Goal: Information Seeking & Learning: Learn about a topic

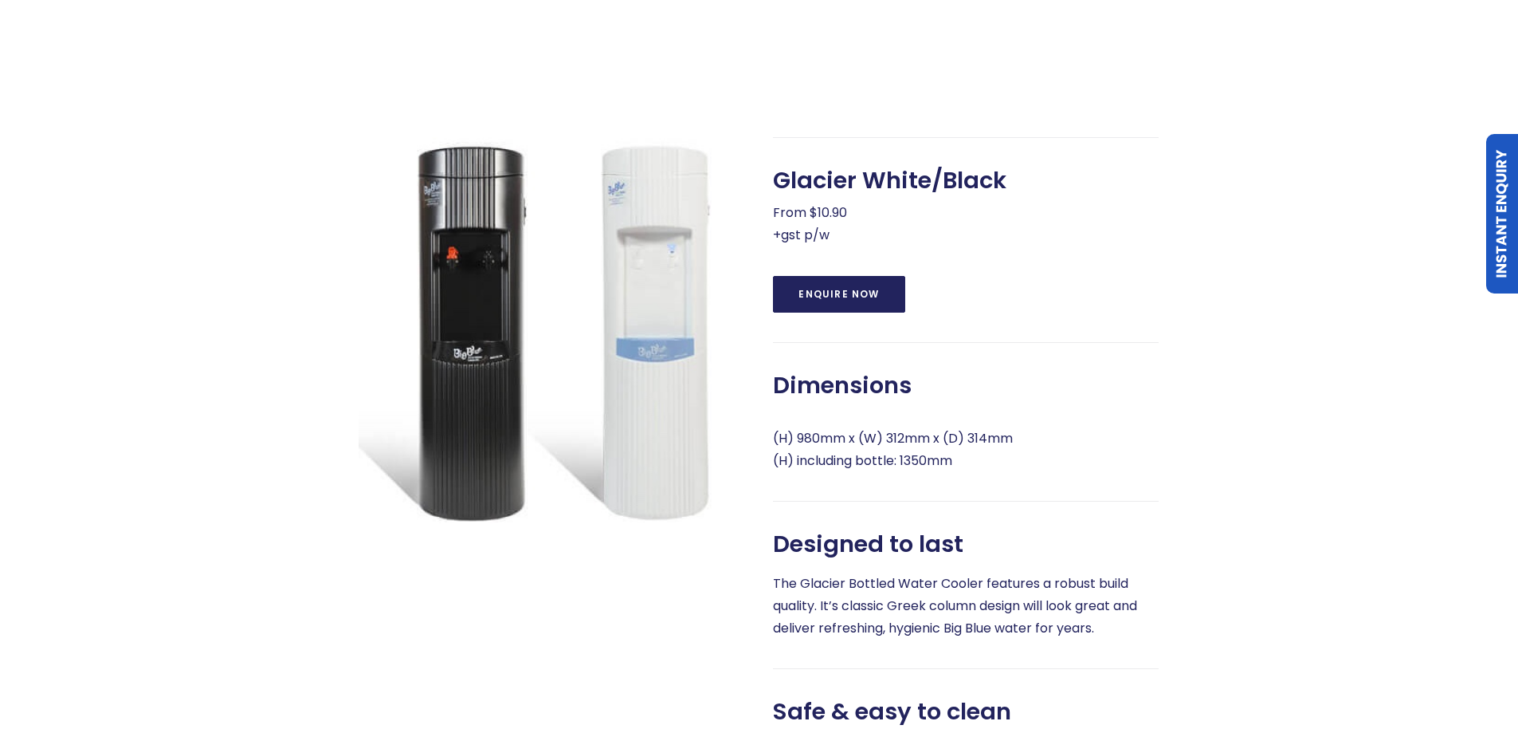
scroll to position [478, 0]
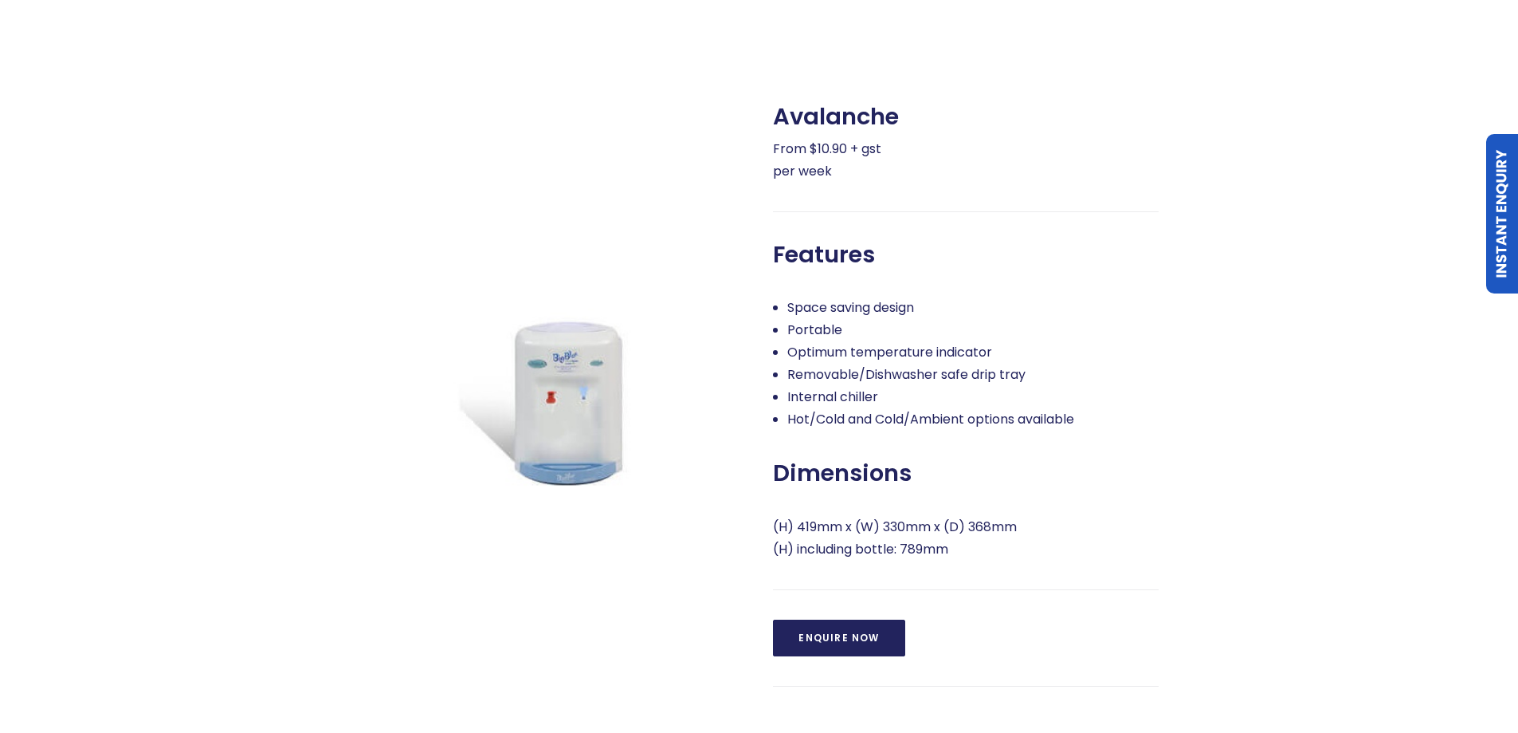
scroll to position [717, 0]
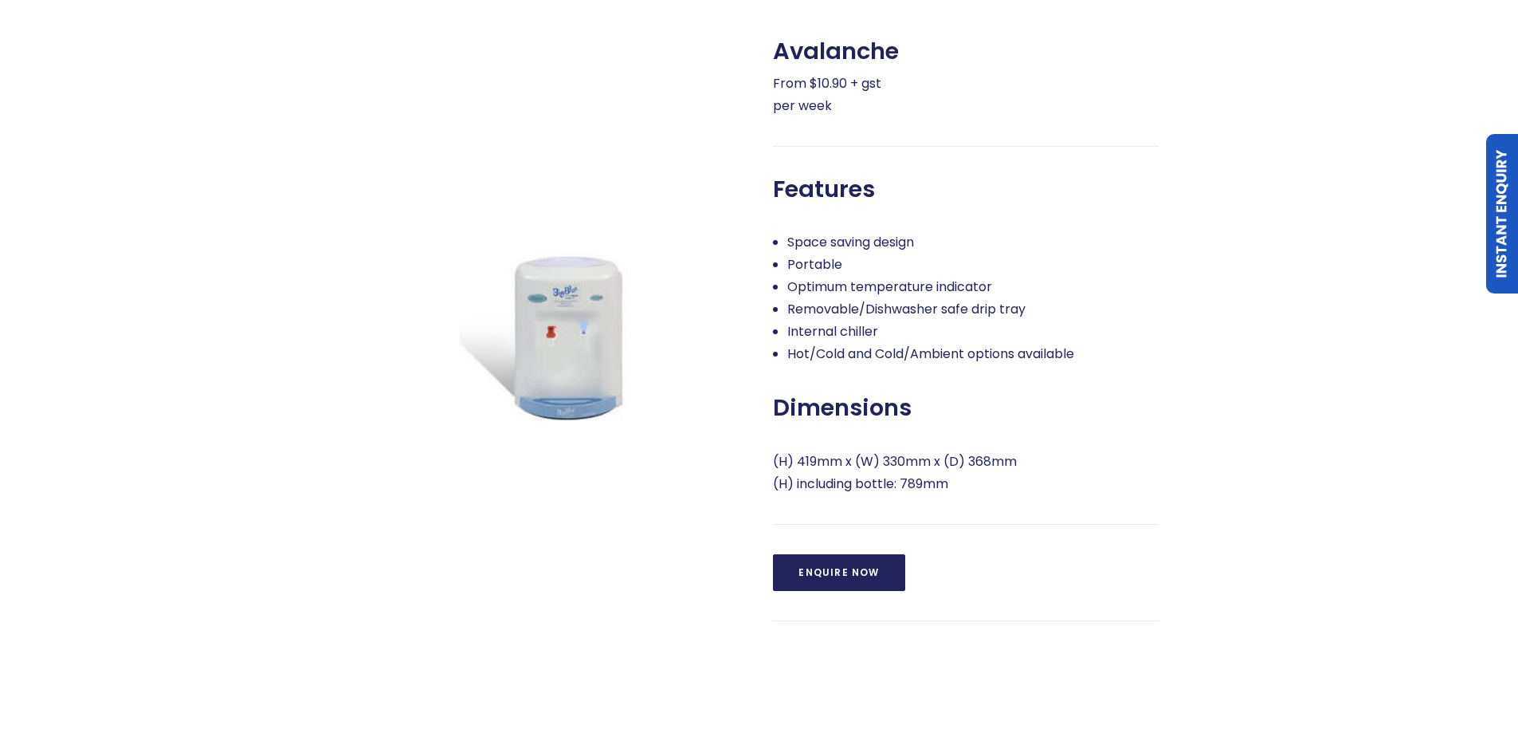
click at [854, 275] on li "Portable" at bounding box center [972, 264] width 371 height 22
drag, startPoint x: 802, startPoint y: 265, endPoint x: 960, endPoint y: 282, distance: 158.7
click at [960, 282] on ul "Space saving design Portable Optimum temperature indicator Removable/Dishwasher…" at bounding box center [966, 298] width 386 height 134
click at [960, 282] on li "Optimum temperature indicator" at bounding box center [972, 287] width 371 height 22
click at [945, 316] on li "Removable/Dishwasher safe drip tray" at bounding box center [972, 309] width 371 height 22
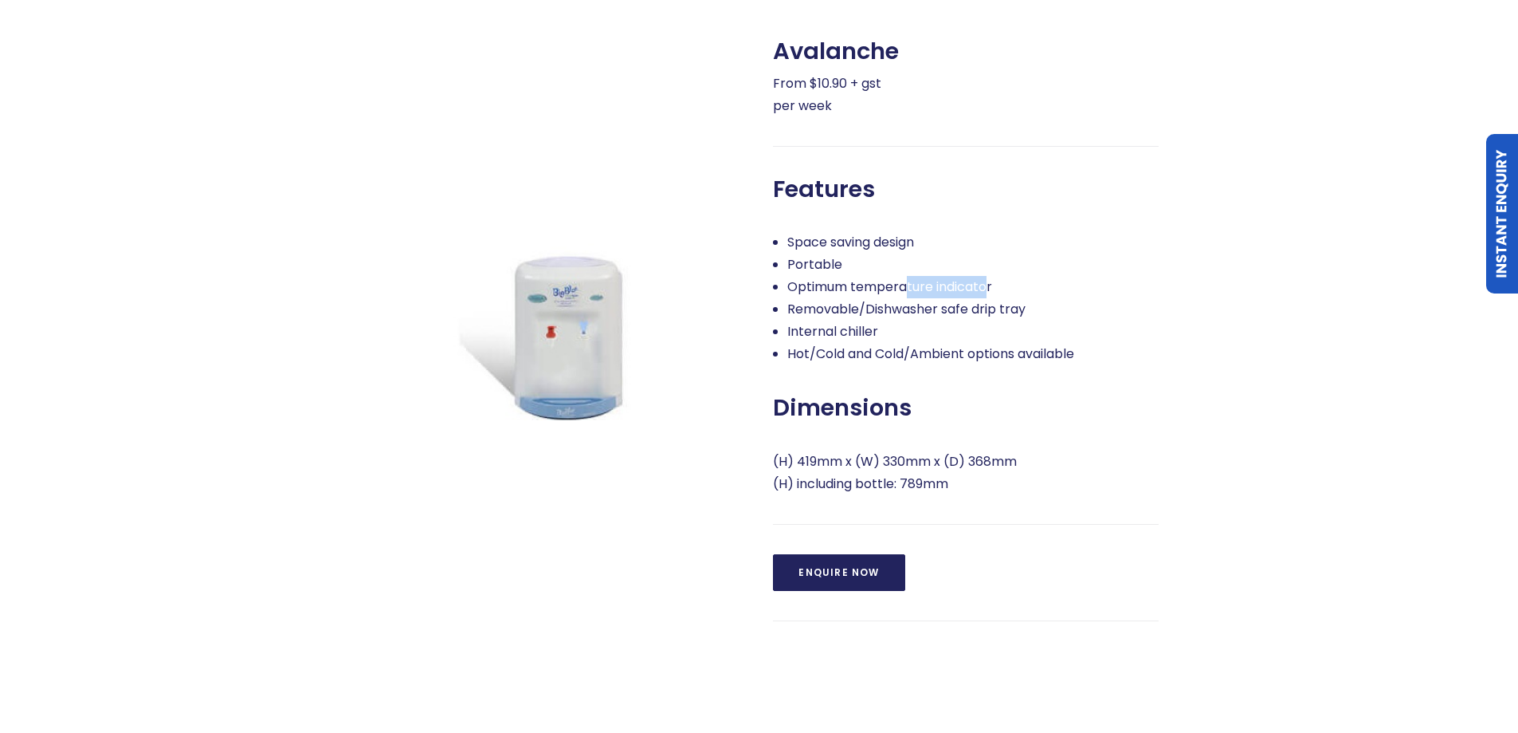
drag, startPoint x: 955, startPoint y: 285, endPoint x: 991, endPoint y: 289, distance: 36.1
click at [991, 289] on li "Optimum temperature indicator" at bounding box center [972, 287] width 371 height 22
click at [992, 289] on li "Optimum temperature indicator" at bounding box center [972, 287] width 371 height 22
click at [890, 194] on div "Features" at bounding box center [966, 189] width 386 height 28
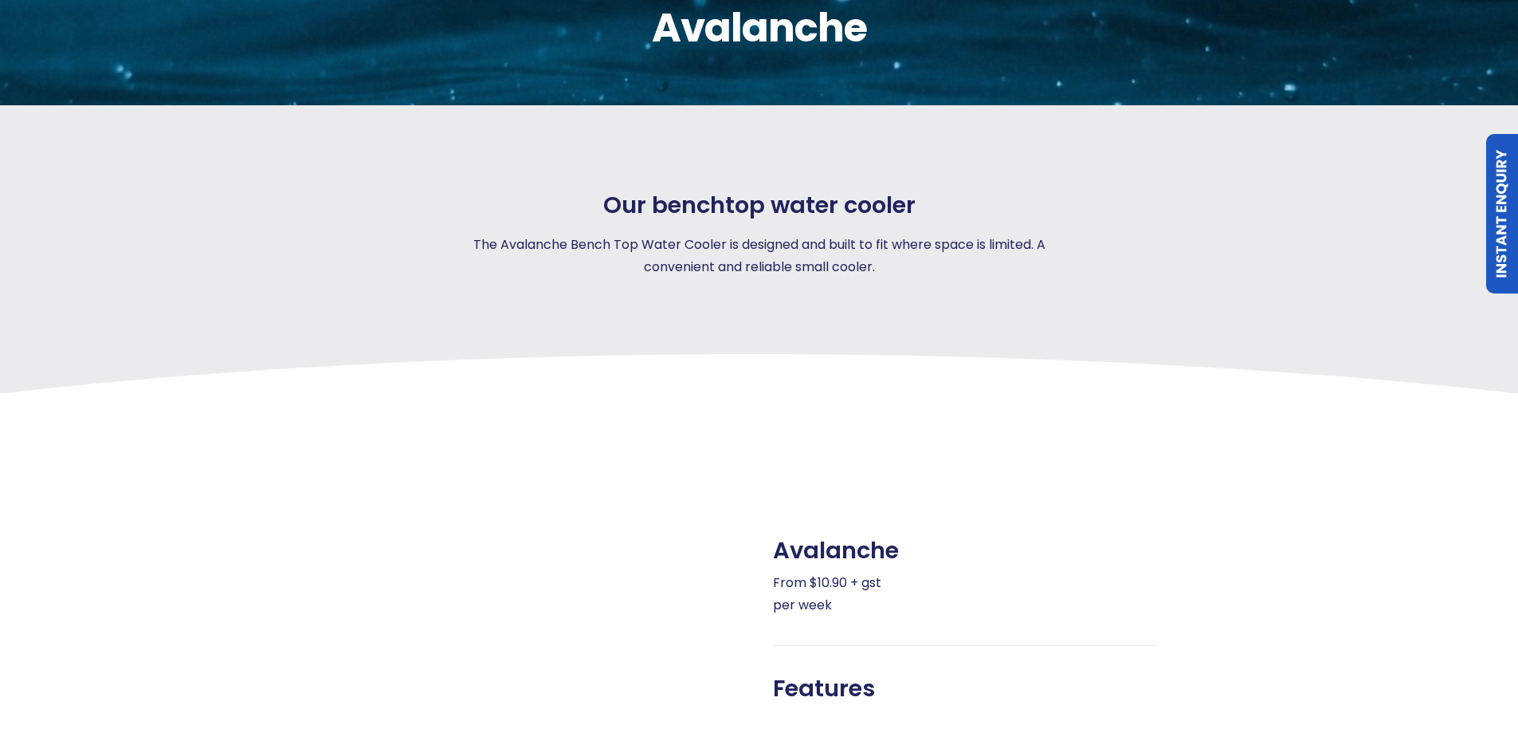
scroll to position [0, 0]
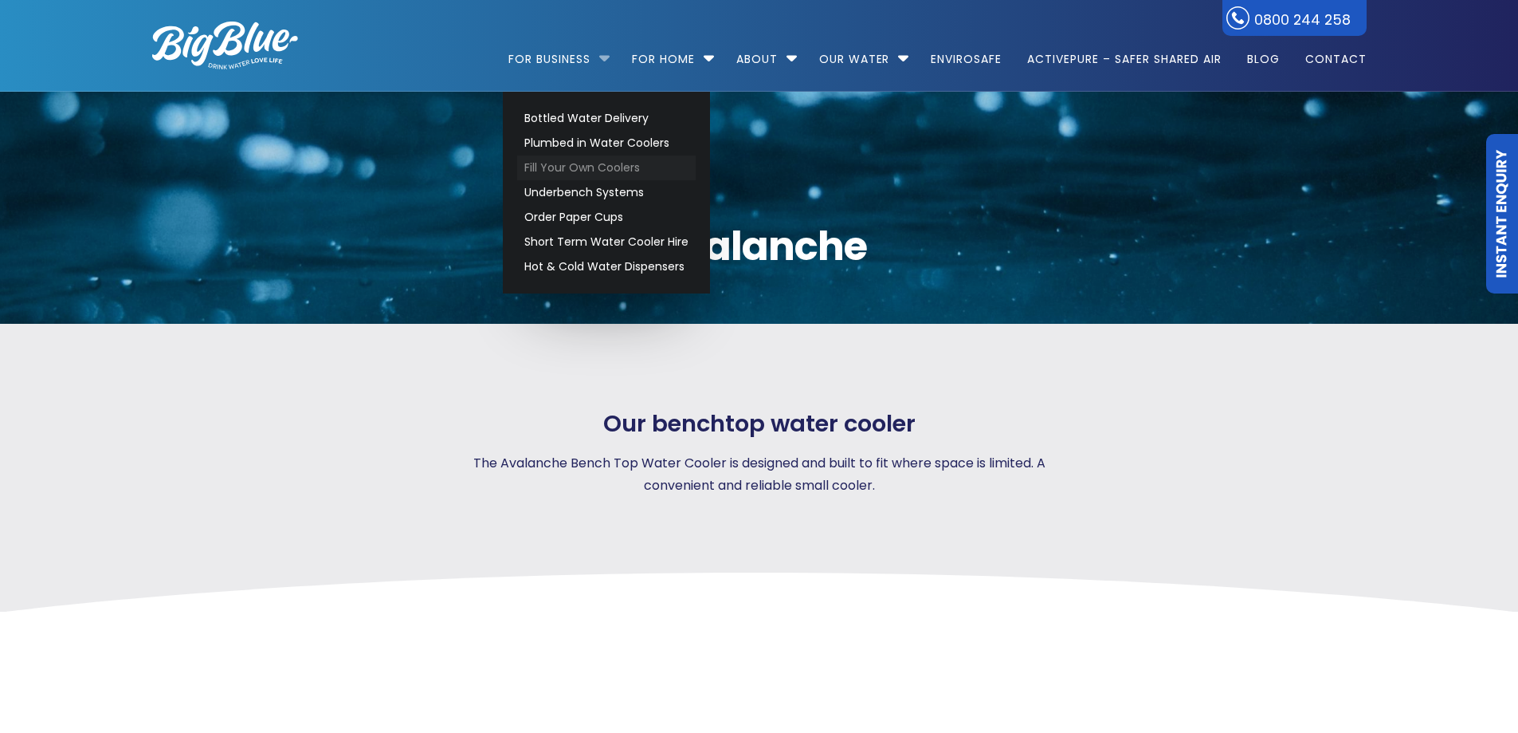
click at [579, 163] on link "Fill Your Own Coolers" at bounding box center [606, 167] width 179 height 25
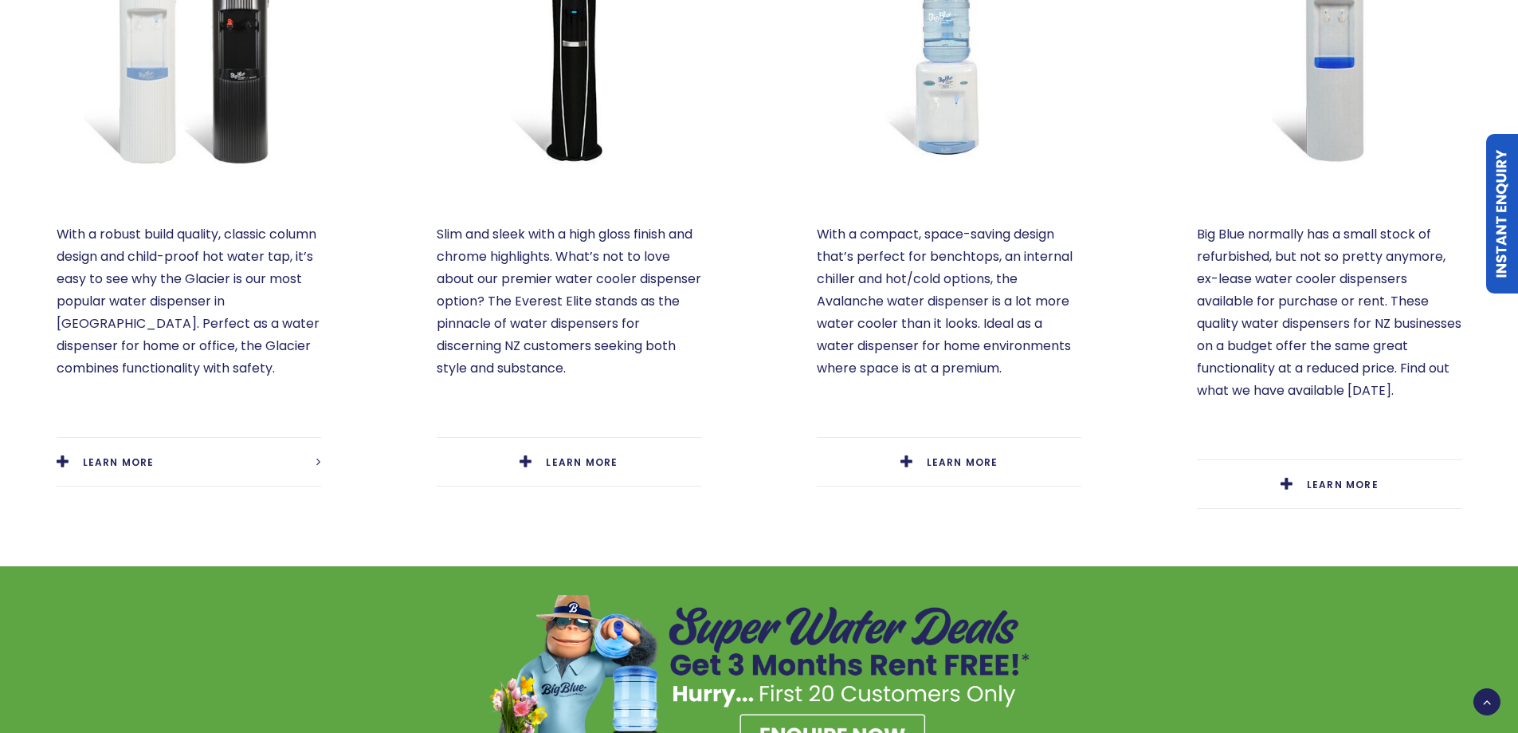
scroll to position [1036, 0]
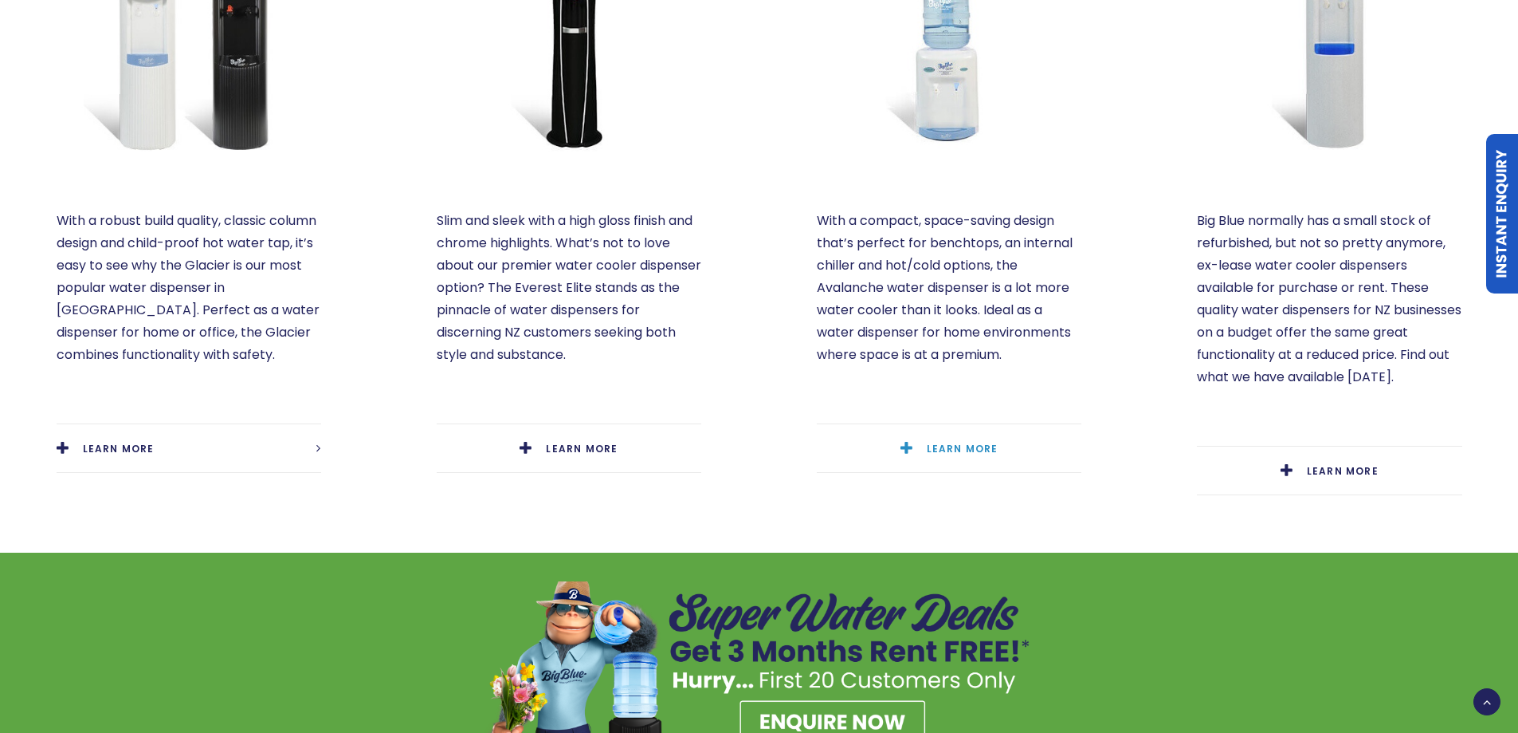
click at [949, 442] on span "LEARN MORE" at bounding box center [963, 449] width 72 height 14
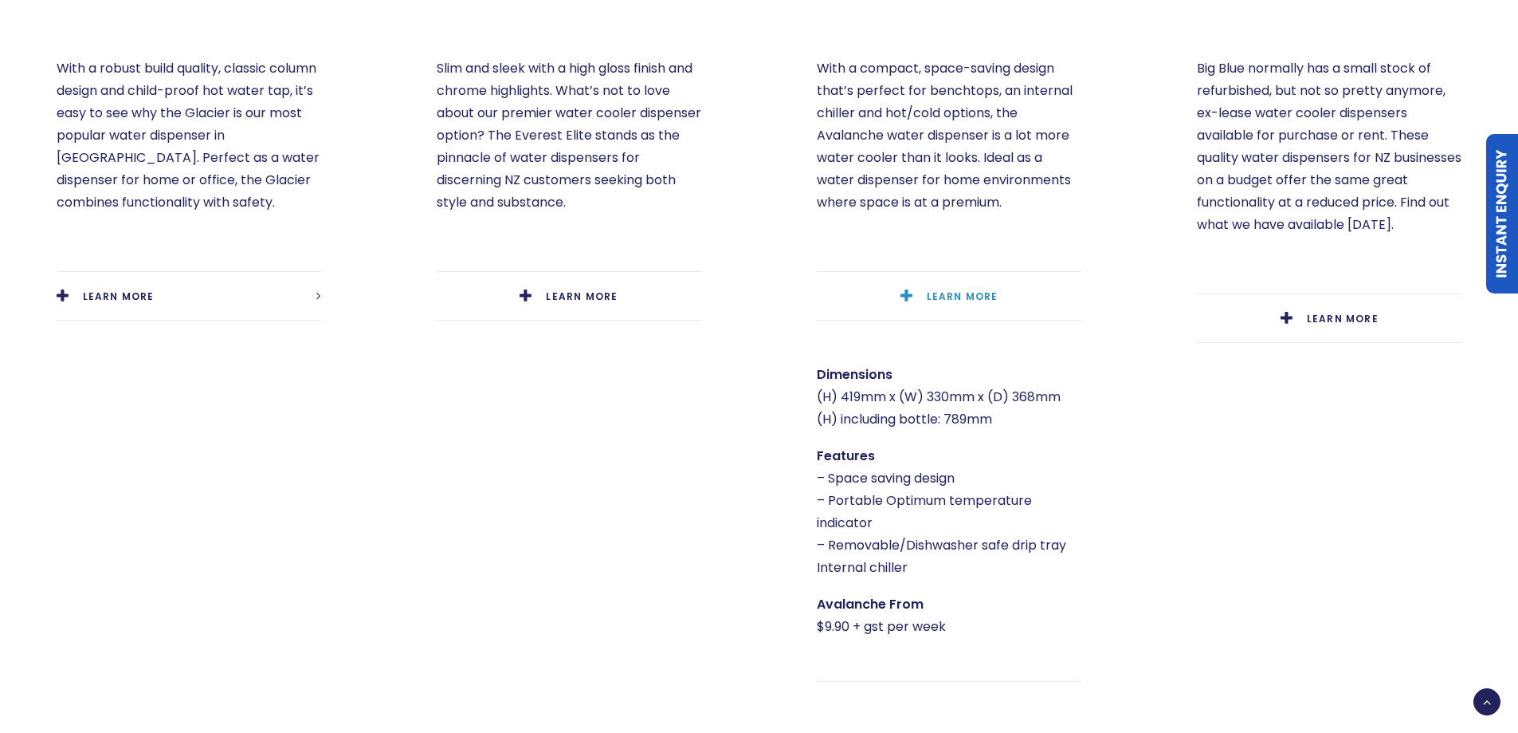
scroll to position [1196, 0]
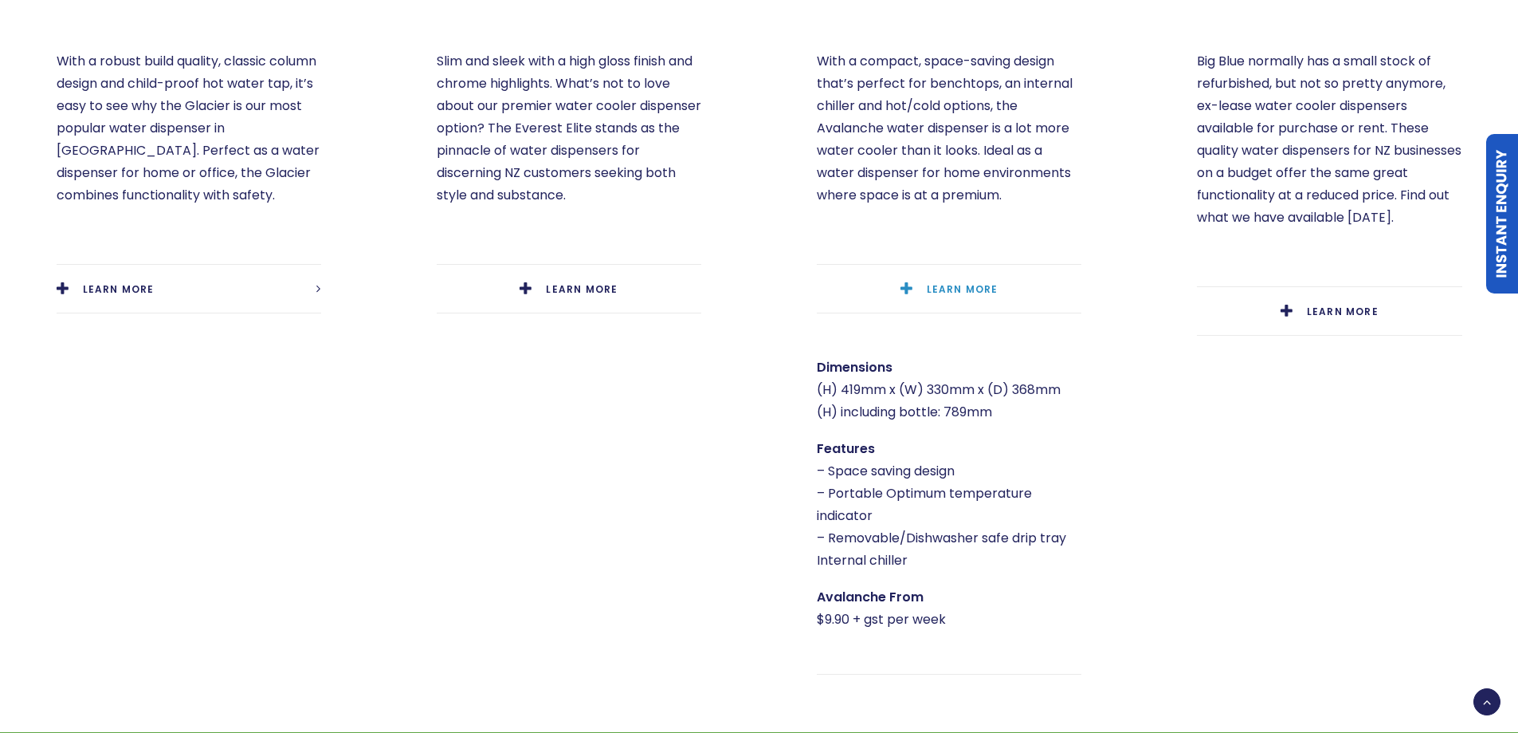
drag, startPoint x: 926, startPoint y: 389, endPoint x: 1023, endPoint y: 387, distance: 96.5
click at [1023, 387] on p "Dimensions (H) 419mm x (W) 330mm x (D) 368mm (H) including bottle: 789mm" at bounding box center [949, 389] width 265 height 67
drag, startPoint x: 994, startPoint y: 369, endPoint x: 1058, endPoint y: 370, distance: 63.8
click at [1058, 370] on p "Dimensions (H) 419mm x (W) 330mm x (D) 368mm (H) including bottle: 789mm" at bounding box center [949, 389] width 265 height 67
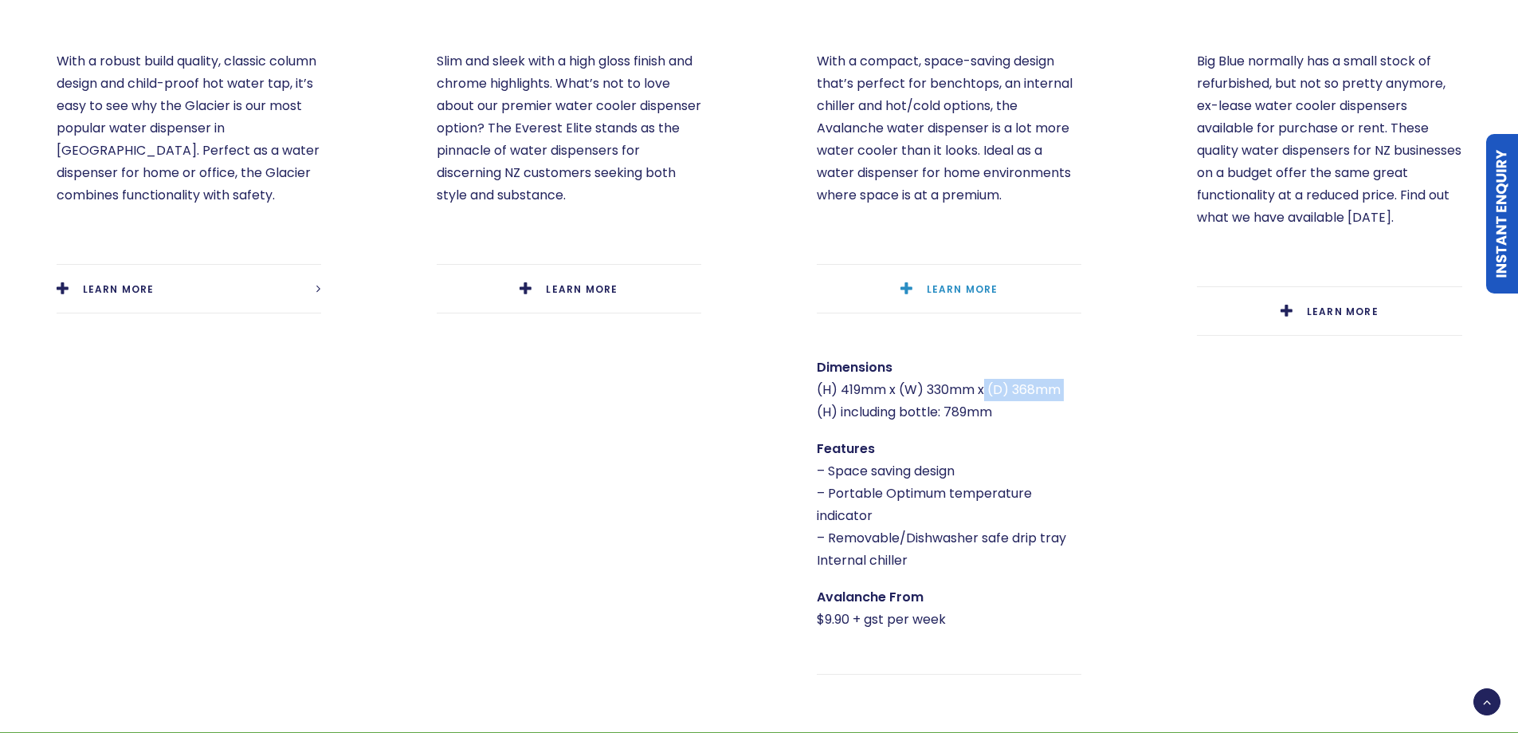
click at [1058, 370] on p "Dimensions (H) 419mm x (W) 330mm x (D) 368mm (H) including bottle: 789mm" at bounding box center [949, 389] width 265 height 67
drag, startPoint x: 885, startPoint y: 365, endPoint x: 1025, endPoint y: 375, distance: 140.7
click at [1025, 375] on p "Dimensions (H) 419mm x (W) 330mm x (D) 368mm (H) including bottle: 789mm" at bounding box center [949, 389] width 265 height 67
drag, startPoint x: 929, startPoint y: 385, endPoint x: 1042, endPoint y: 385, distance: 113.2
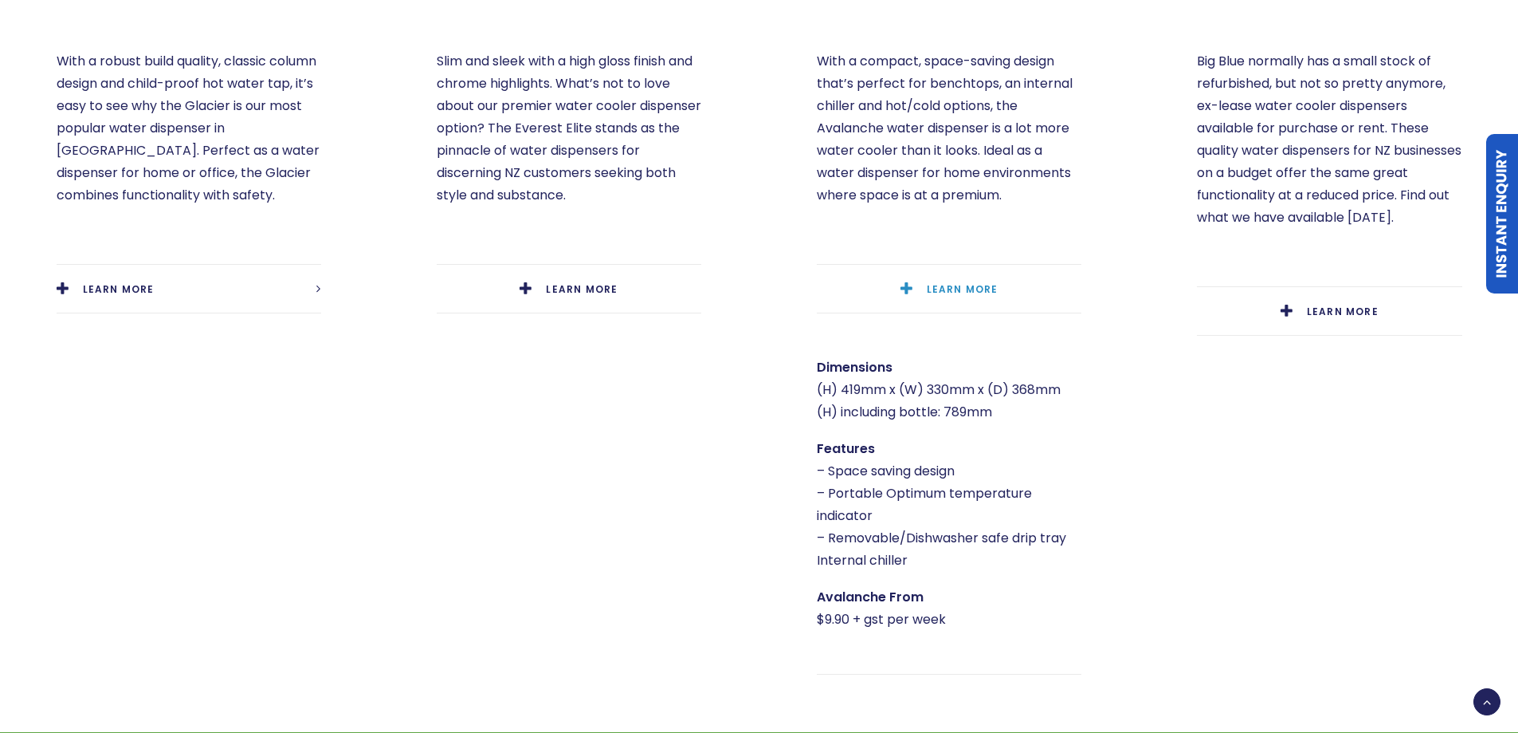
click at [1042, 385] on p "Dimensions (H) 419mm x (W) 330mm x (D) 368mm (H) including bottle: 789mm" at bounding box center [949, 389] width 265 height 67
drag, startPoint x: 962, startPoint y: 385, endPoint x: 1032, endPoint y: 387, distance: 70.2
click at [1032, 387] on p "Dimensions (H) 419mm x (W) 330mm x (D) 368mm (H) including bottle: 789mm" at bounding box center [949, 389] width 265 height 67
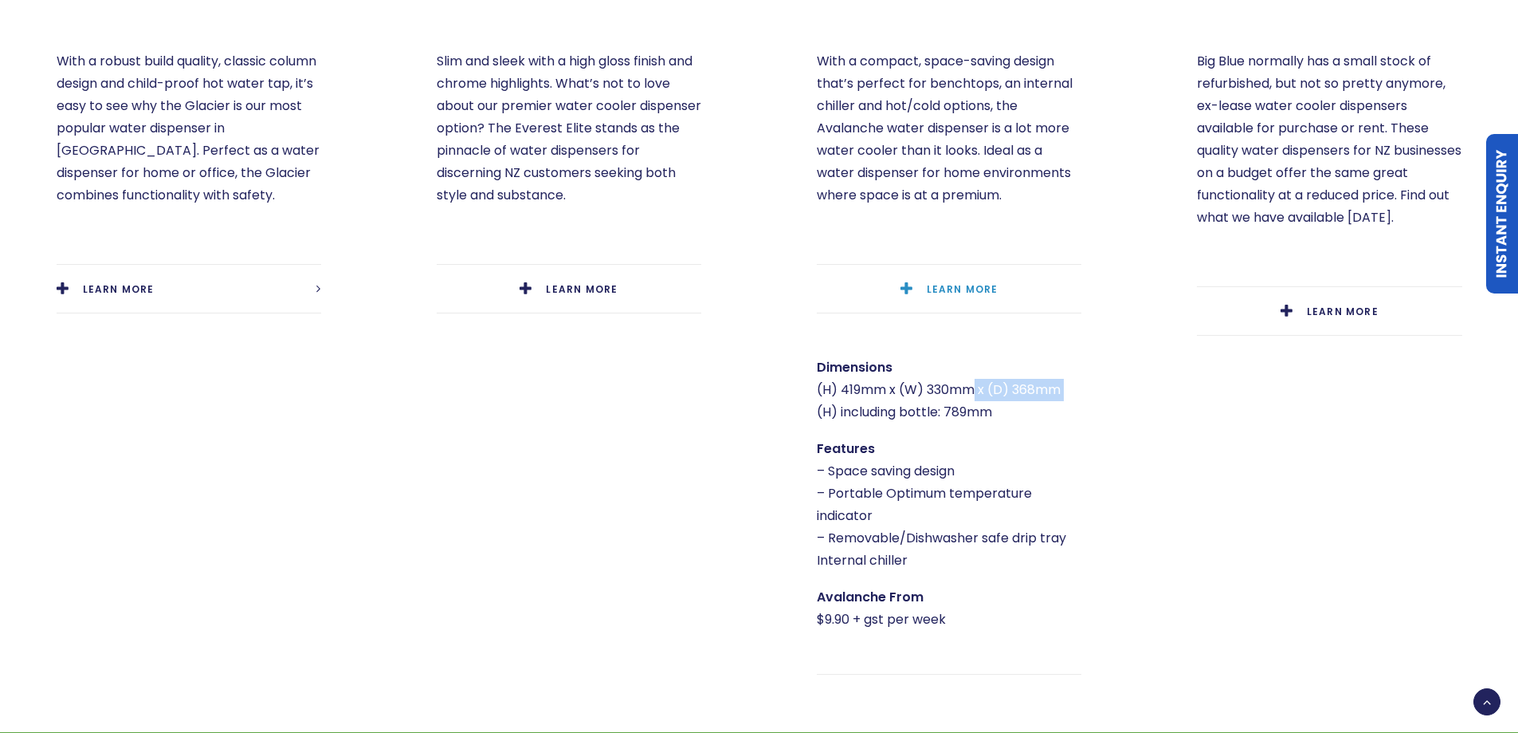
drag, startPoint x: 1035, startPoint y: 370, endPoint x: 1092, endPoint y: 370, distance: 57.4
click at [1092, 370] on div ". Avalanche $9.90 +gst p/w With a compact, space-saving design that’s perfect f…" at bounding box center [949, 106] width 379 height 1252
drag, startPoint x: 1018, startPoint y: 377, endPoint x: 1104, endPoint y: 383, distance: 86.3
click at [1104, 383] on div ". Avalanche $9.90 +gst p/w With a compact, space-saving design that’s perfect f…" at bounding box center [949, 106] width 379 height 1252
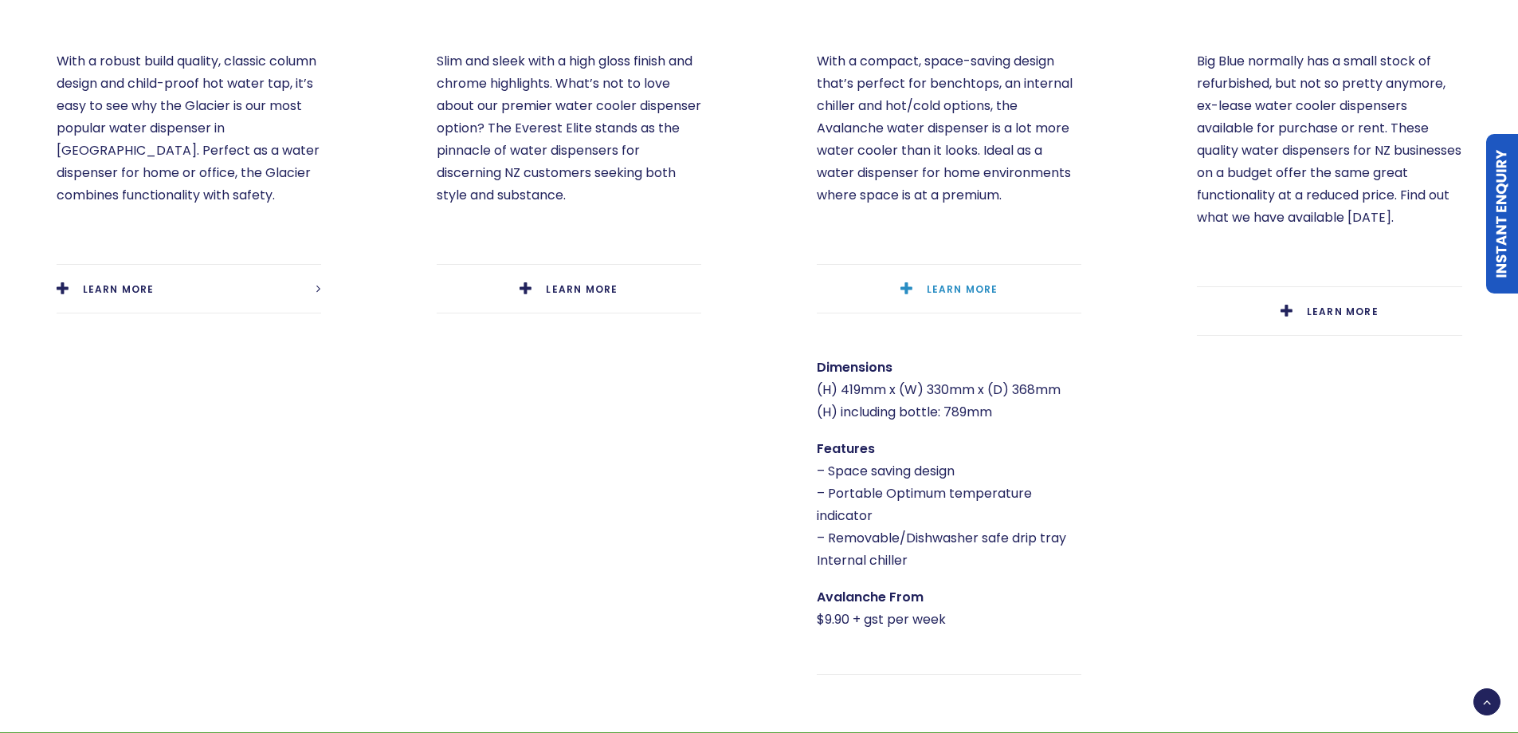
click at [1104, 383] on div ". Avalanche $9.90 +gst p/w With a compact, space-saving design that’s perfect f…" at bounding box center [949, 106] width 379 height 1252
drag, startPoint x: 999, startPoint y: 392, endPoint x: 1063, endPoint y: 391, distance: 64.6
click at [1063, 391] on p "Dimensions (H) 419mm x (W) 330mm x (D) 368mm (H) including bottle: 789mm" at bounding box center [949, 389] width 265 height 67
drag, startPoint x: 931, startPoint y: 383, endPoint x: 1005, endPoint y: 390, distance: 74.4
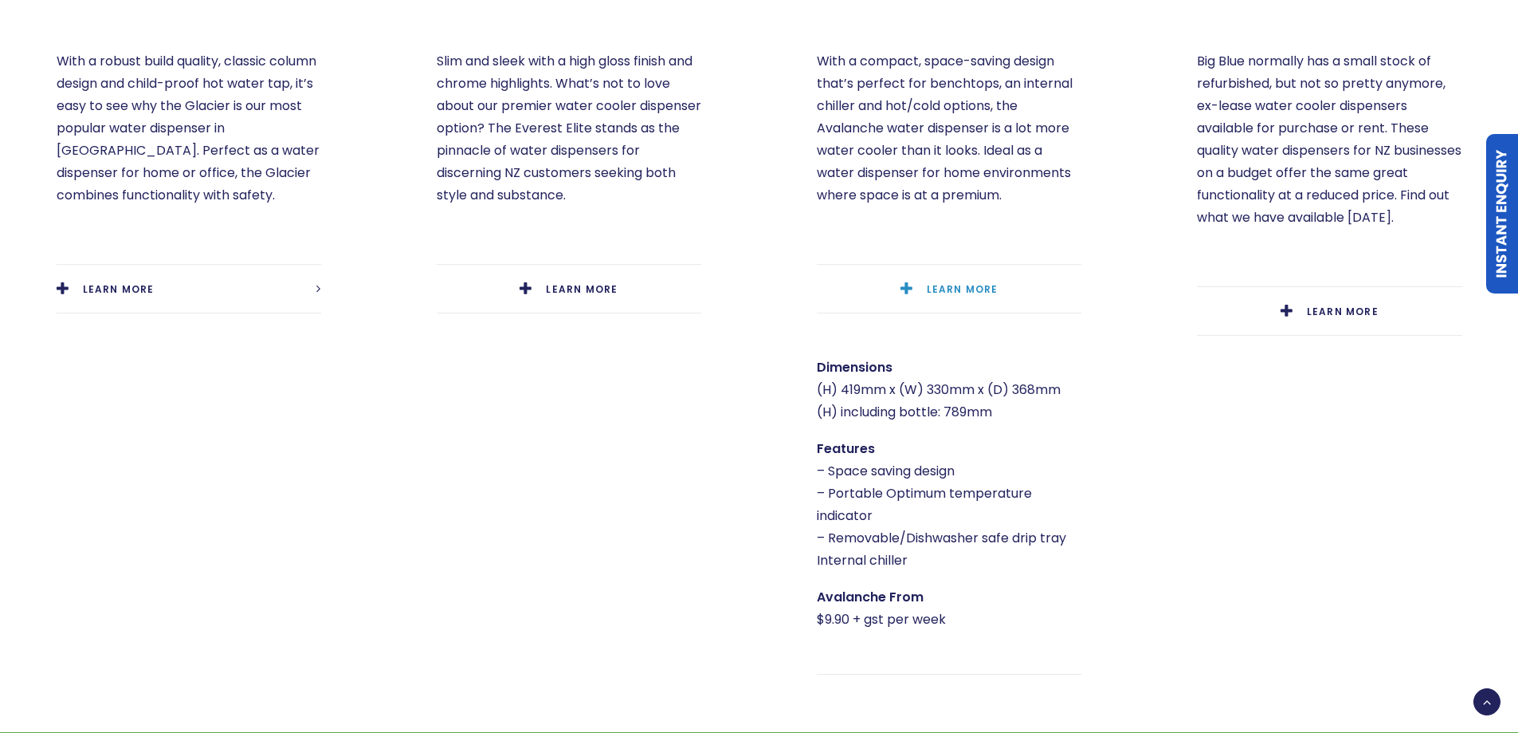
click at [1005, 390] on p "Dimensions (H) 419mm x (W) 330mm x (D) 368mm (H) including bottle: 789mm" at bounding box center [949, 389] width 265 height 67
drag, startPoint x: 969, startPoint y: 387, endPoint x: 1008, endPoint y: 391, distance: 39.3
click at [1008, 391] on p "Dimensions (H) 419mm x (W) 330mm x (D) 368mm (H) including bottle: 789mm" at bounding box center [949, 389] width 265 height 67
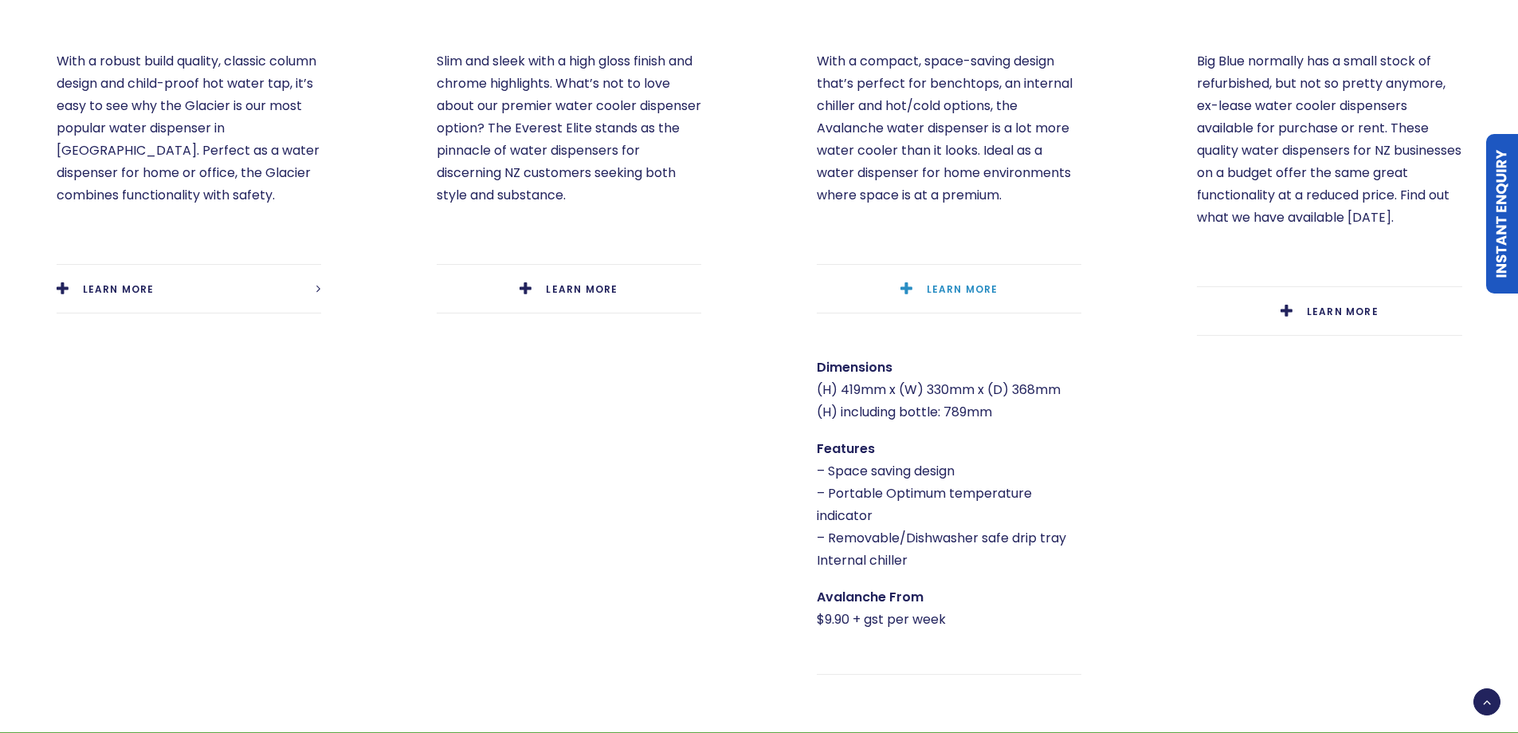
drag, startPoint x: 936, startPoint y: 391, endPoint x: 1044, endPoint y: 395, distance: 108.5
click at [1044, 395] on p "Dimensions (H) 419mm x (W) 330mm x (D) 368mm (H) including bottle: 789mm" at bounding box center [949, 389] width 265 height 67
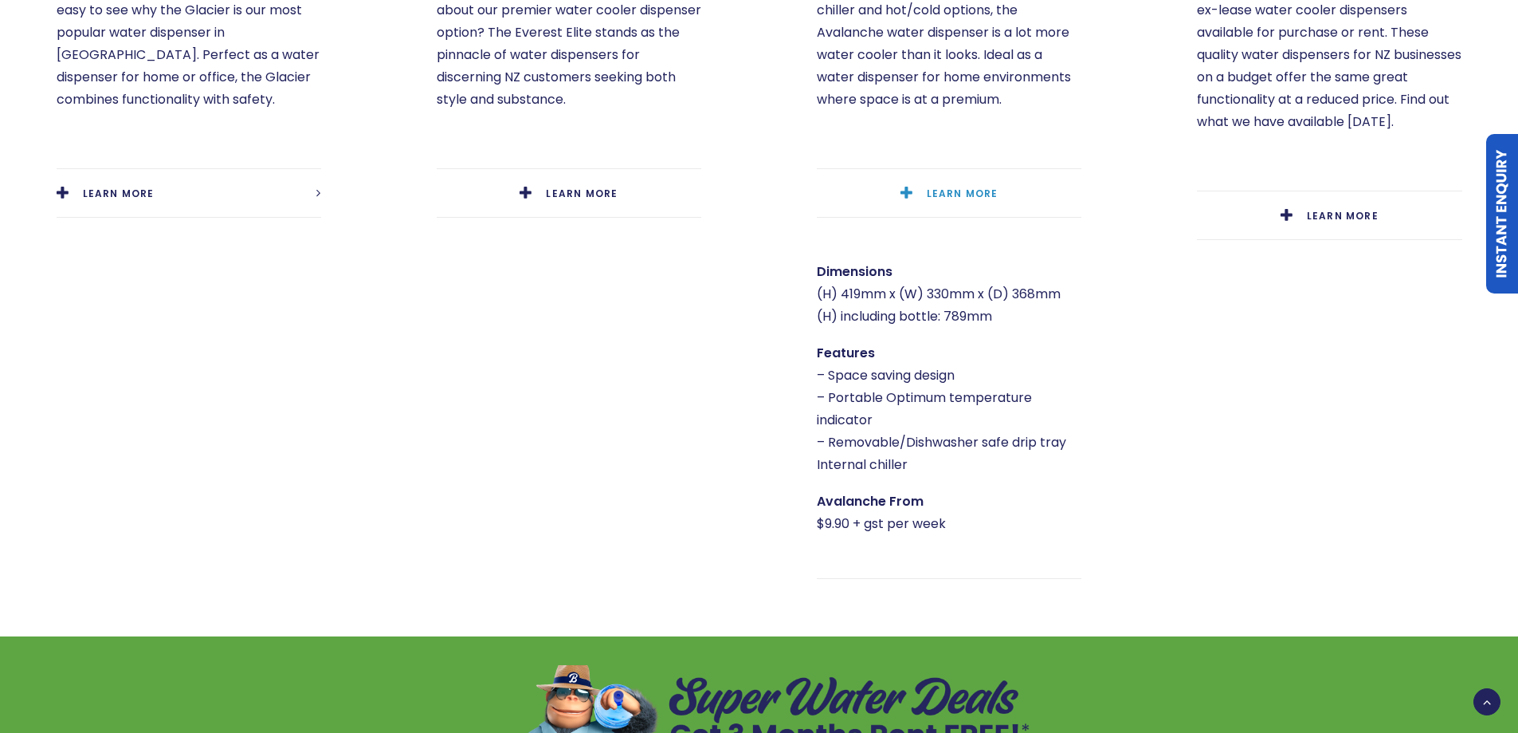
scroll to position [1275, 0]
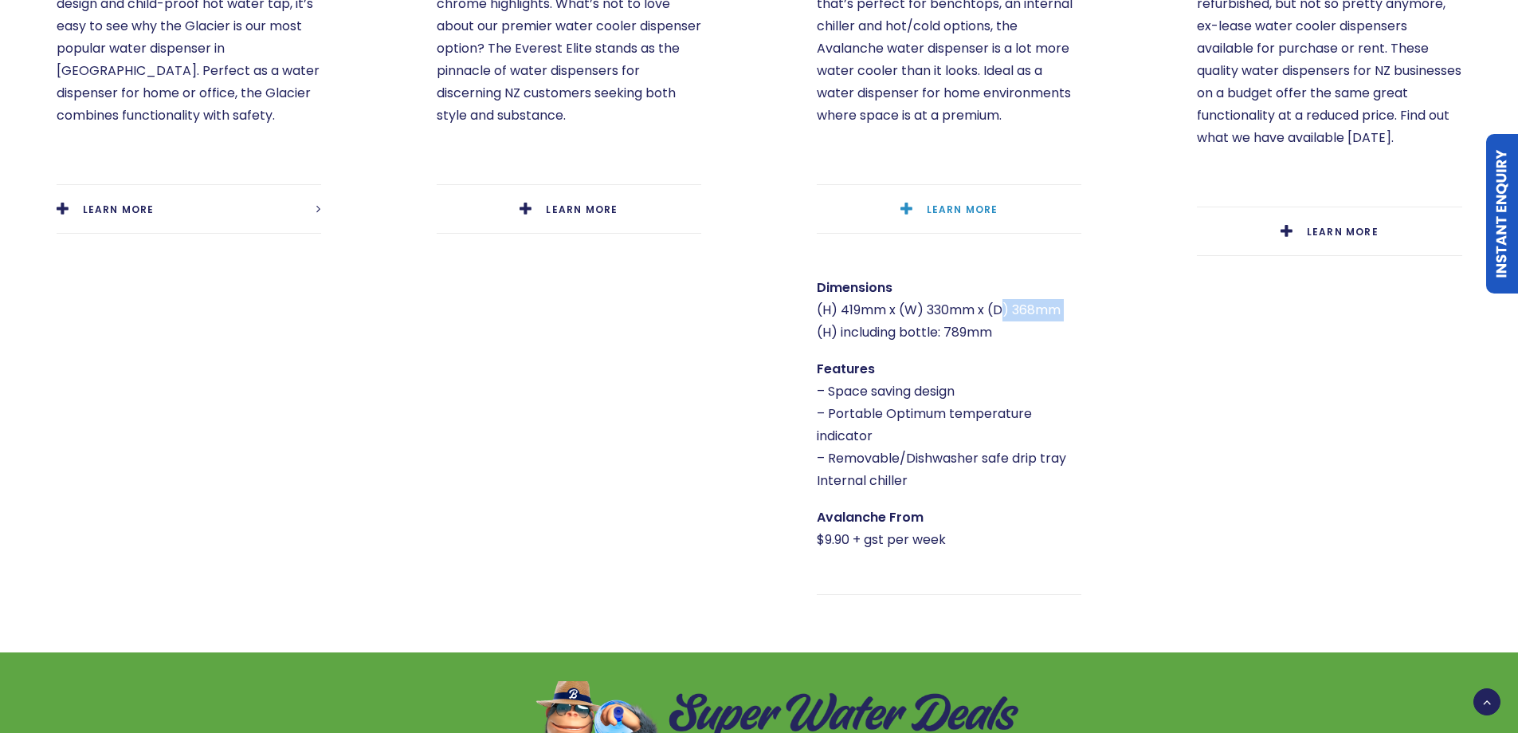
drag, startPoint x: 1027, startPoint y: 286, endPoint x: 1062, endPoint y: 285, distance: 35.9
click at [1062, 285] on p "Dimensions (H) 419mm x (W) 330mm x (D) 368mm (H) including bottle: 789mm" at bounding box center [949, 310] width 265 height 67
drag, startPoint x: 1017, startPoint y: 287, endPoint x: 1036, endPoint y: 286, distance: 19.1
click at [1035, 286] on p "Dimensions (H) 419mm x (W) 330mm x (D) 368mm (H) including bottle: 789mm" at bounding box center [949, 310] width 265 height 67
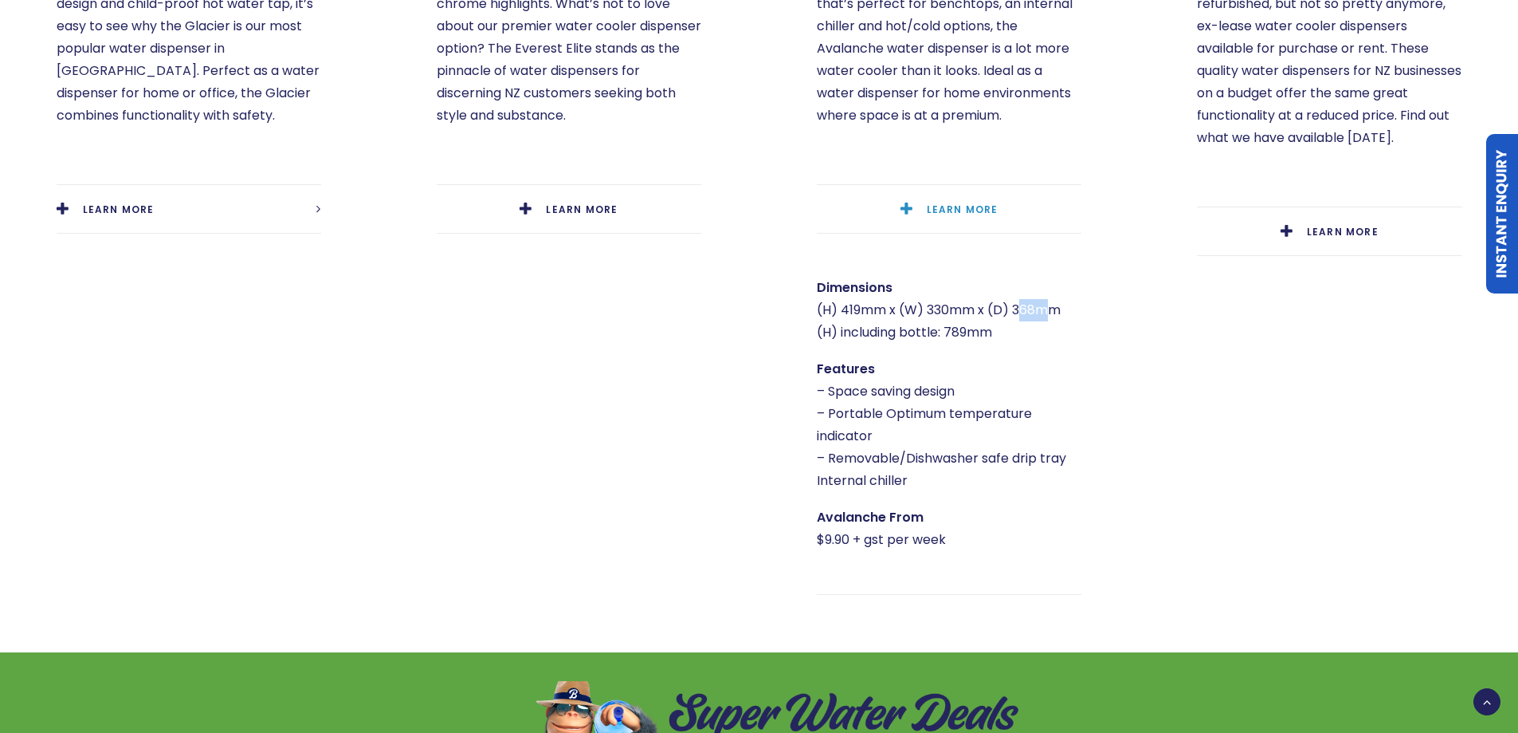
click at [1036, 286] on p "Dimensions (H) 419mm x (W) 330mm x (D) 368mm (H) including bottle: 789mm" at bounding box center [949, 310] width 265 height 67
drag, startPoint x: 1009, startPoint y: 288, endPoint x: 1082, endPoint y: 281, distance: 72.8
click at [1082, 281] on p "Dimensions (H) 419mm x (W) 330mm x (D) 368mm (H) including bottle: 789mm" at bounding box center [949, 310] width 265 height 67
click at [943, 326] on div "Dimensions (H) 419mm x (W) 330mm x (D) 368mm (H) including bottle: 789mm Featur…" at bounding box center [949, 414] width 265 height 274
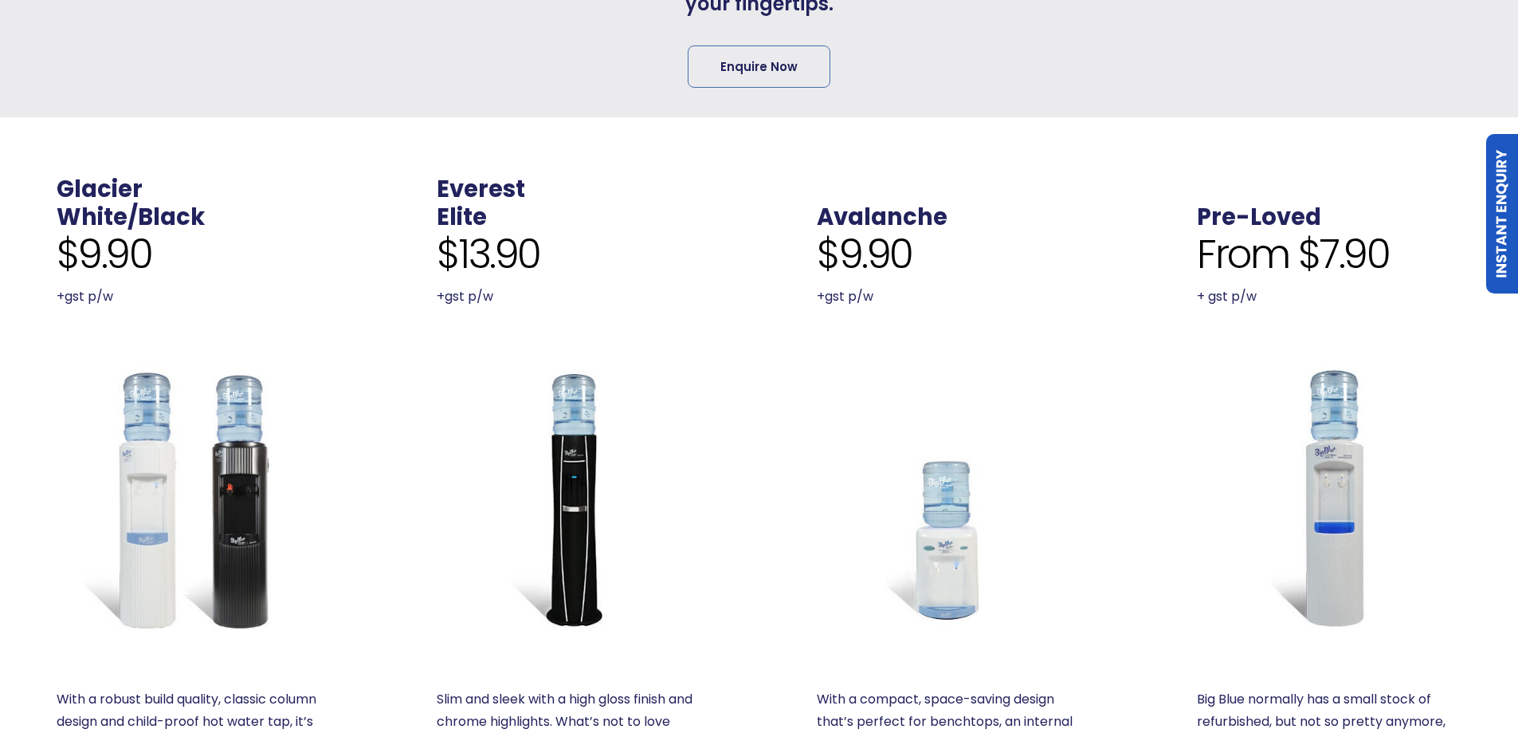
scroll to position [0, 0]
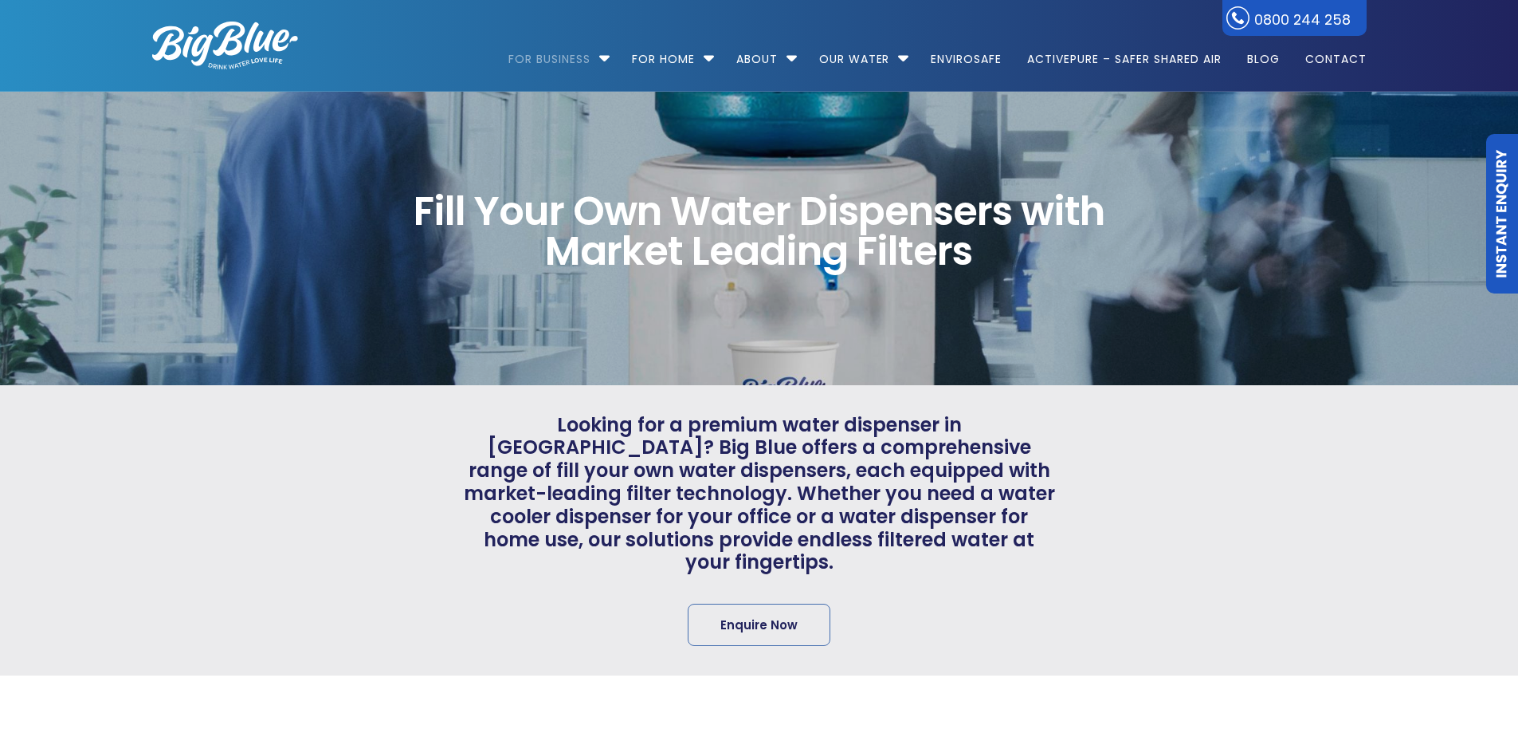
click at [743, 451] on span "Looking for a premium water dispenser in NZ? Big Blue offers a comprehensive ra…" at bounding box center [759, 494] width 593 height 161
